Goal: Information Seeking & Learning: Learn about a topic

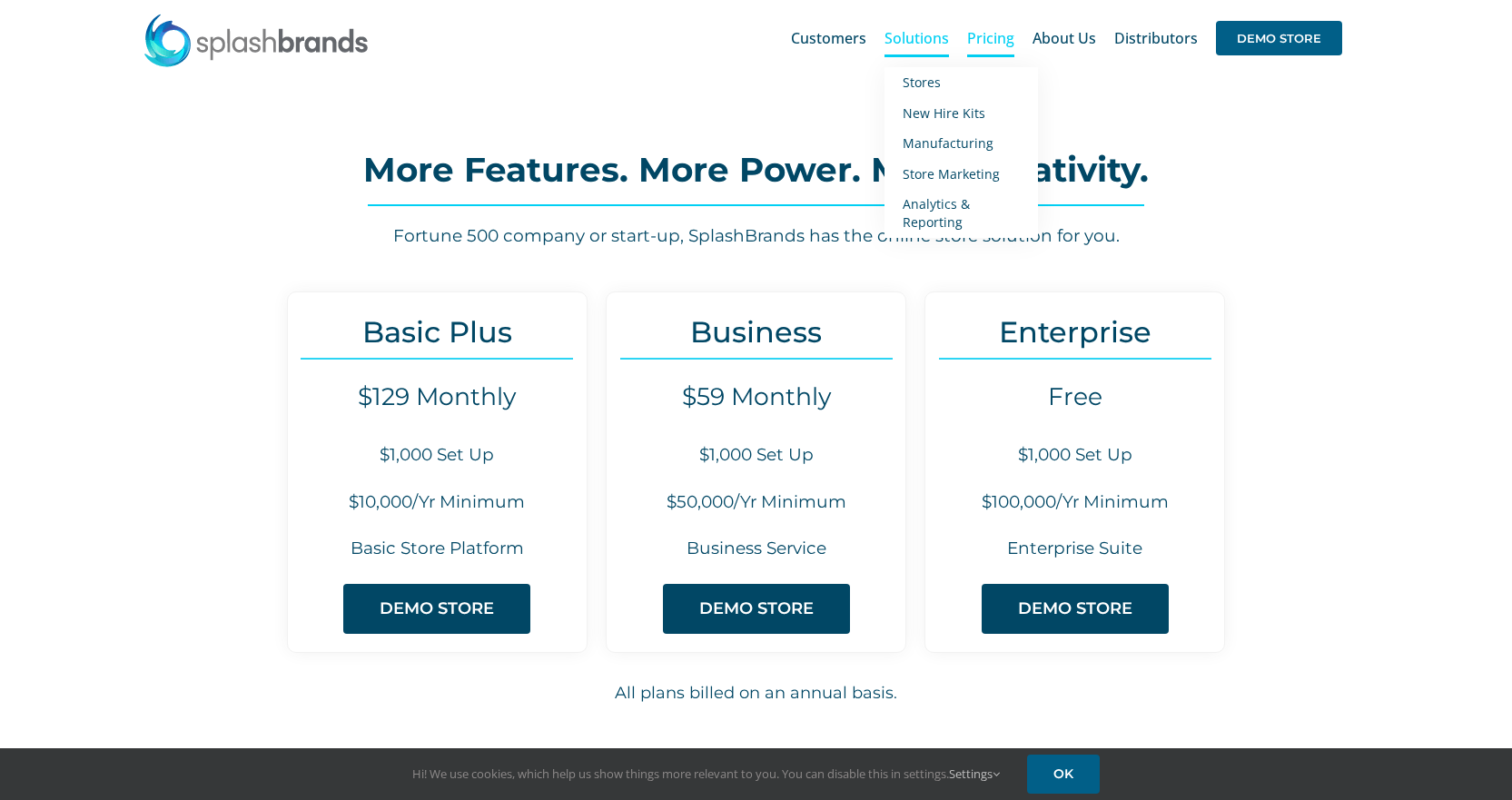
click at [935, 46] on span "Solutions" at bounding box center [916, 38] width 65 height 15
click at [954, 114] on span "New Hire Kits" at bounding box center [943, 112] width 83 height 17
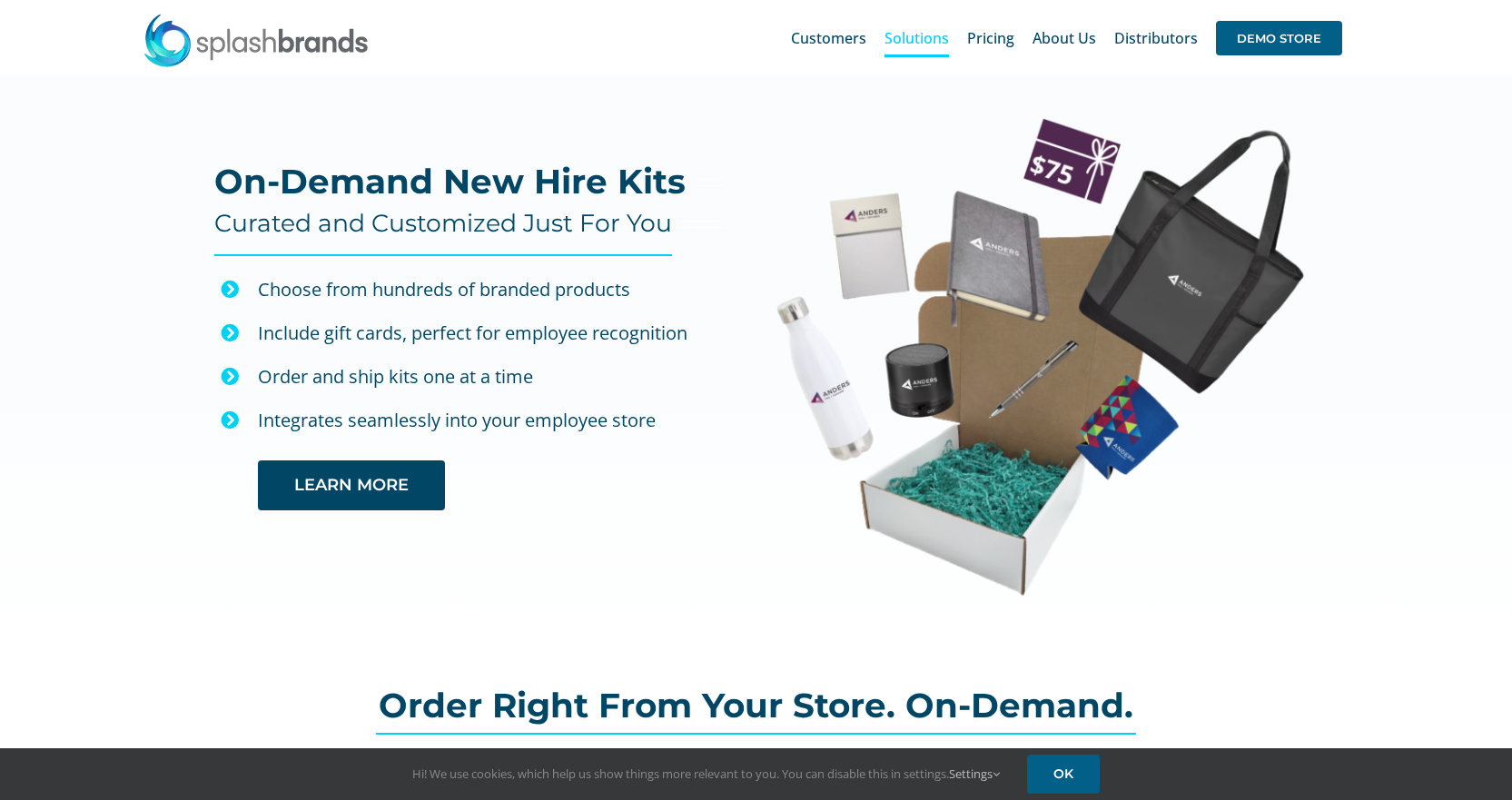
click at [1064, 158] on img at bounding box center [1040, 356] width 528 height 481
drag, startPoint x: 78, startPoint y: 228, endPoint x: 237, endPoint y: 233, distance: 159.1
click at [80, 228] on div "On-Demand New Hire Kits Curated and Customized Just For You Choose from hundred…" at bounding box center [756, 365] width 1512 height 578
